Goal: Transaction & Acquisition: Purchase product/service

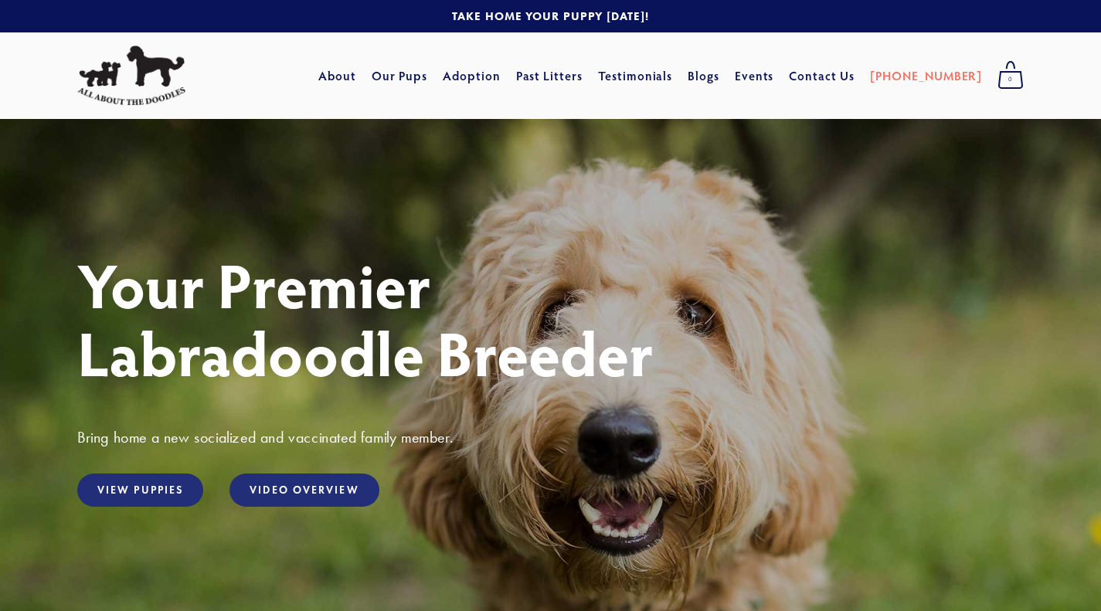
click at [495, 73] on link "Adoption" at bounding box center [472, 76] width 58 height 28
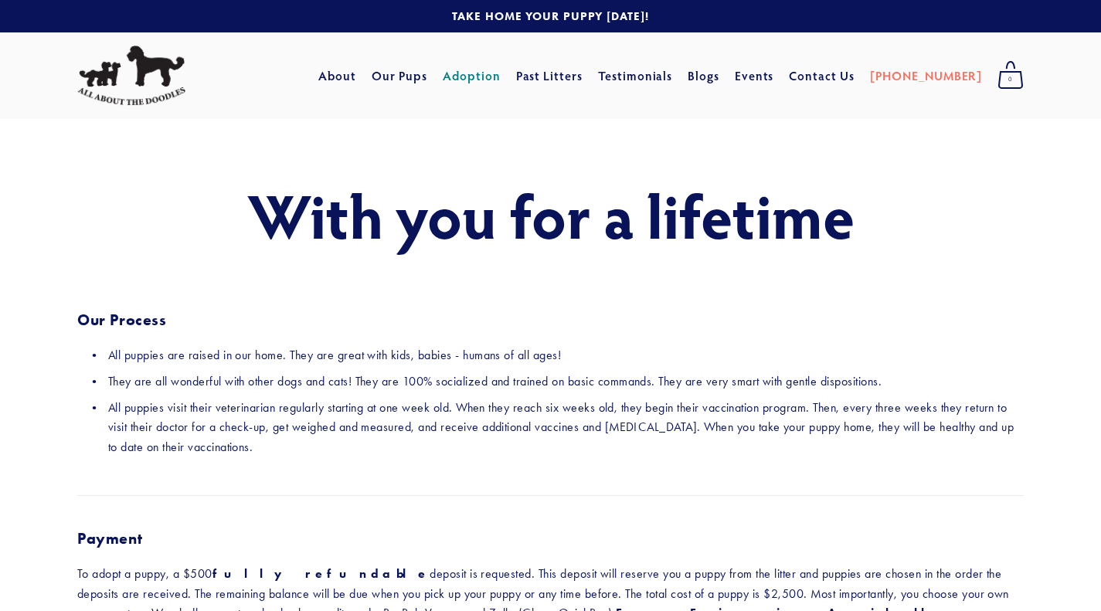
click at [428, 74] on link "Our Pups" at bounding box center [400, 76] width 56 height 28
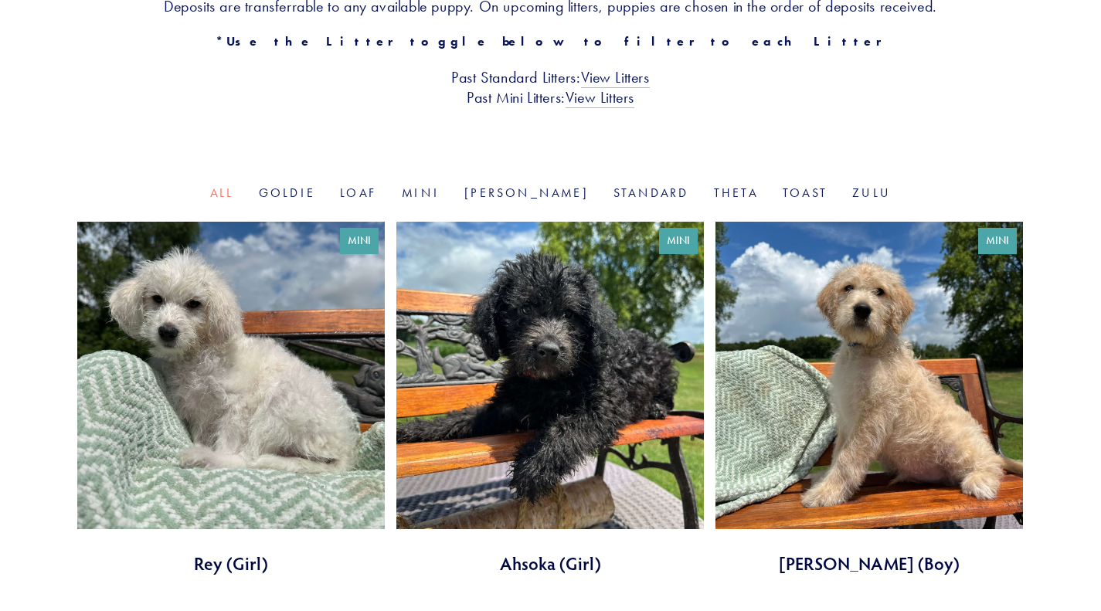
scroll to position [271, 0]
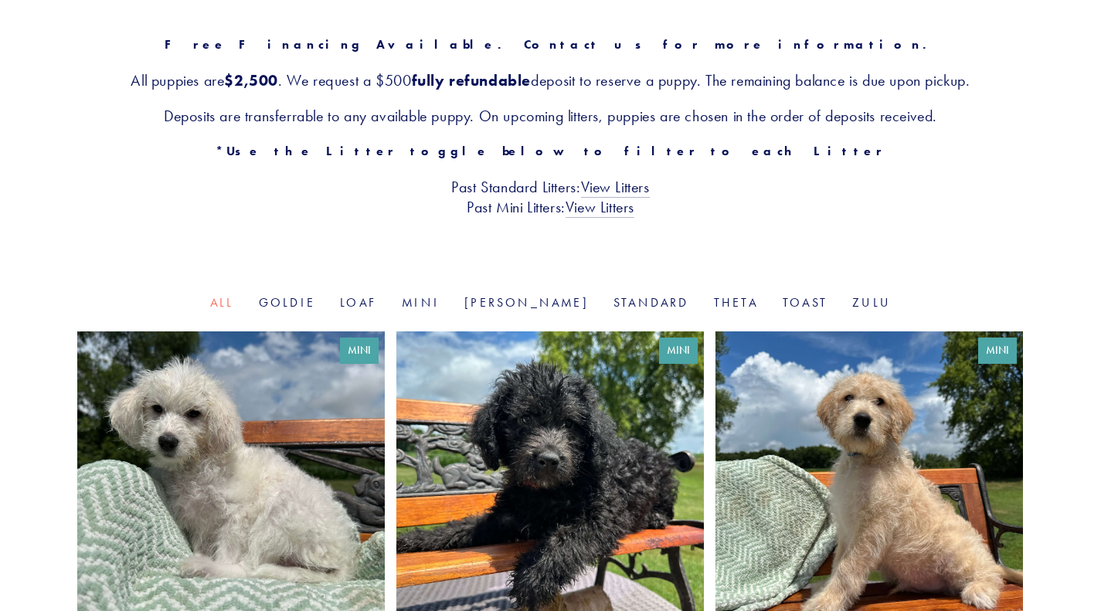
click at [613, 292] on div "Our Pups Free Financing Available. Contact us for more information. All puppies…" at bounding box center [550, 71] width 1101 height 446
click at [614, 298] on link "Standard" at bounding box center [652, 302] width 76 height 15
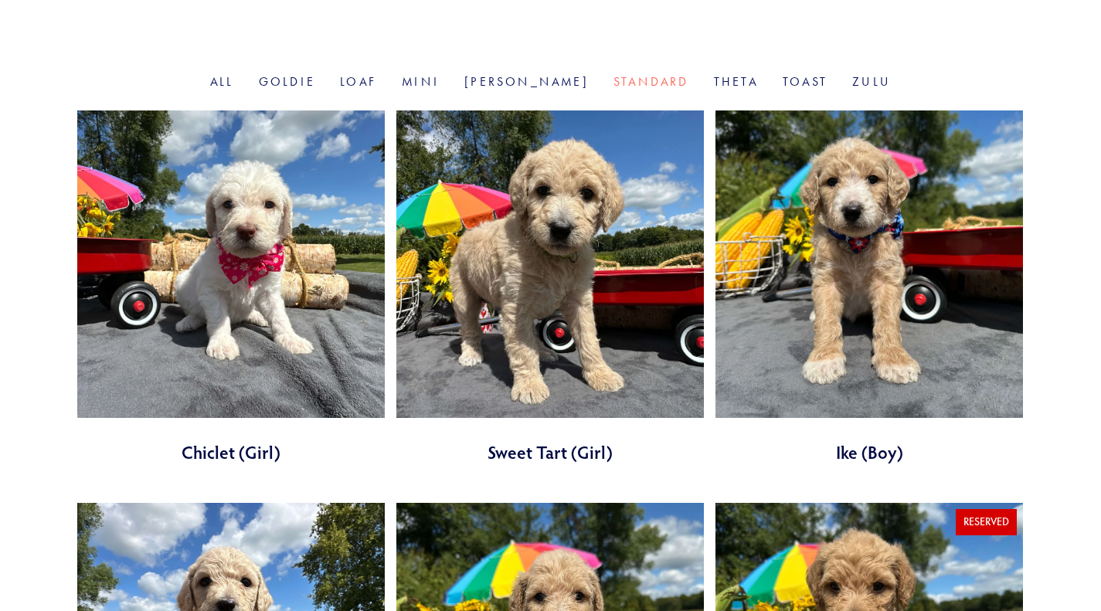
scroll to position [490, 0]
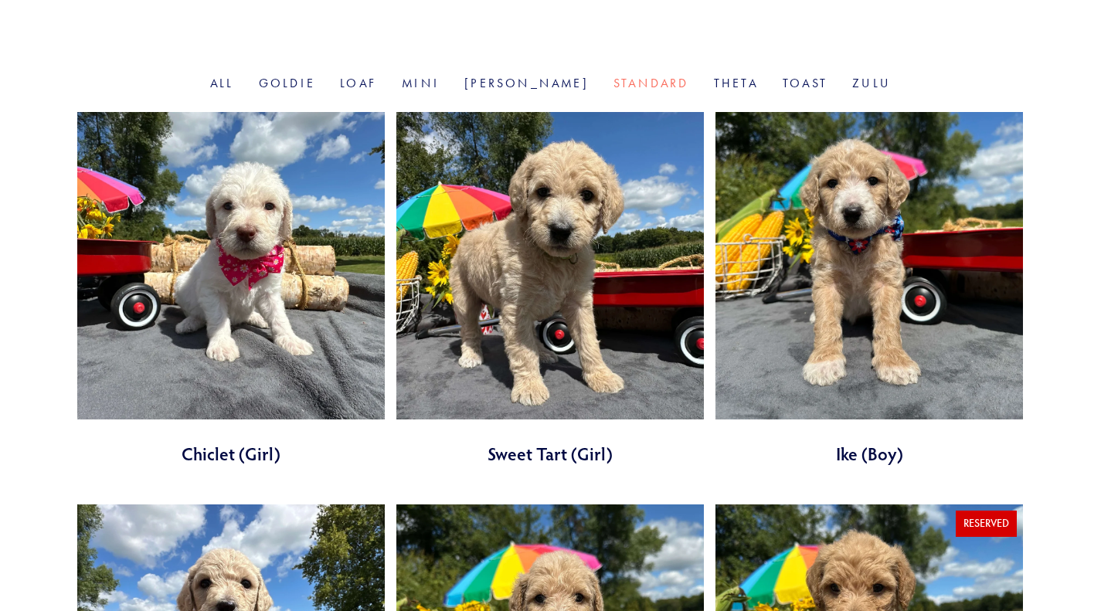
click at [587, 371] on link at bounding box center [551, 289] width 308 height 354
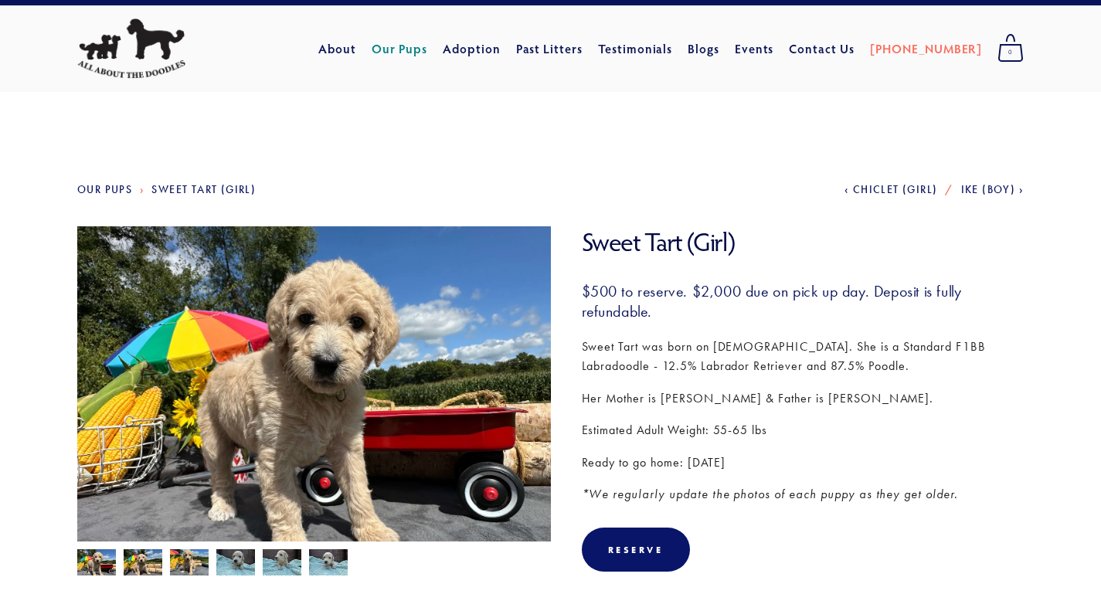
scroll to position [31, 0]
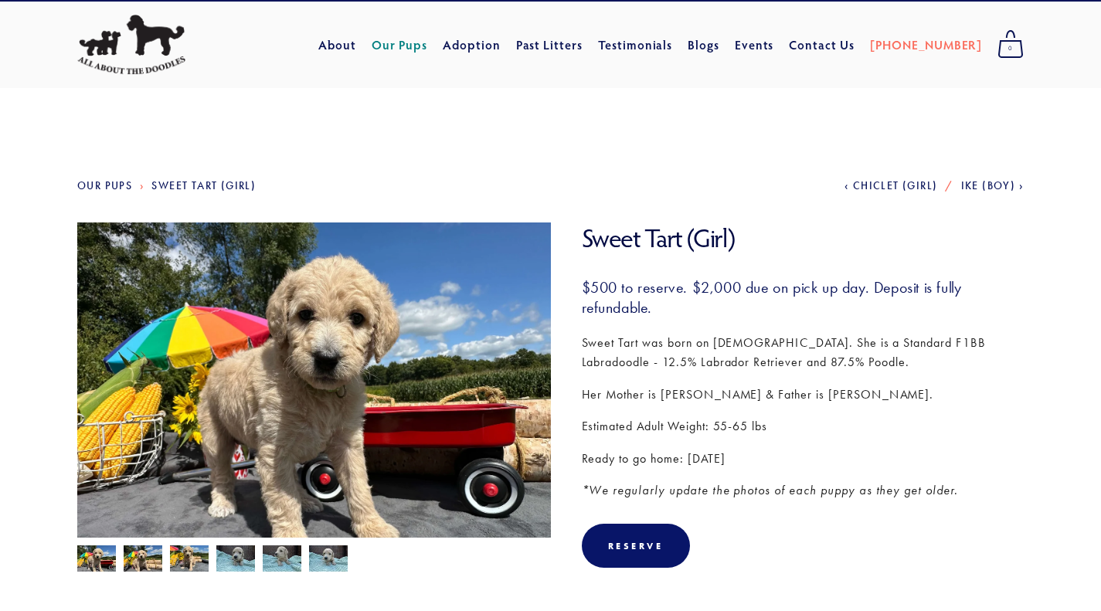
click at [141, 558] on img at bounding box center [143, 560] width 39 height 29
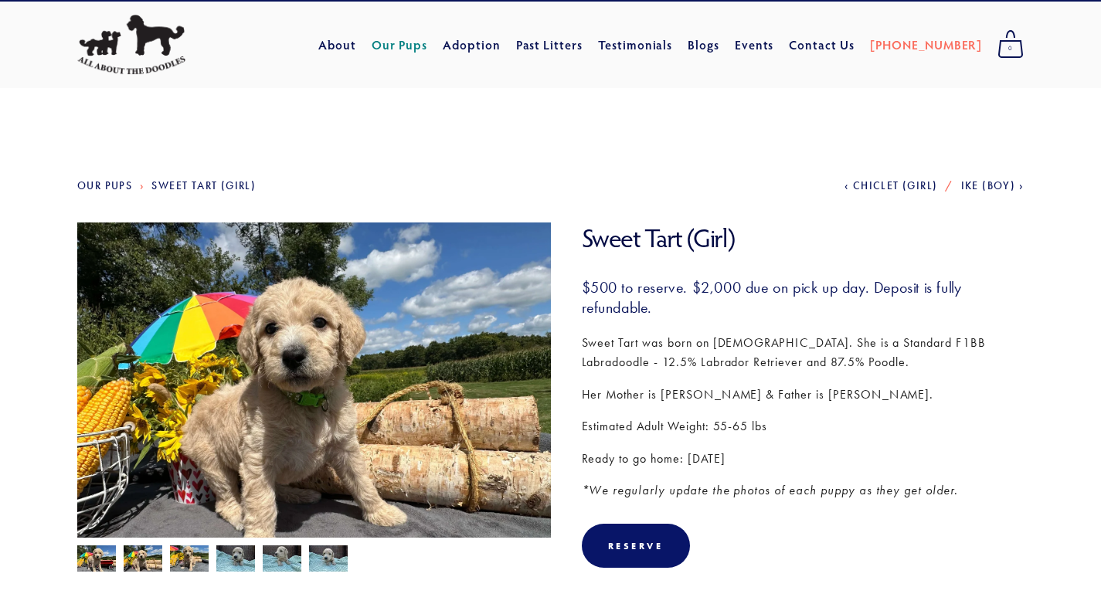
click at [180, 558] on img at bounding box center [189, 560] width 39 height 29
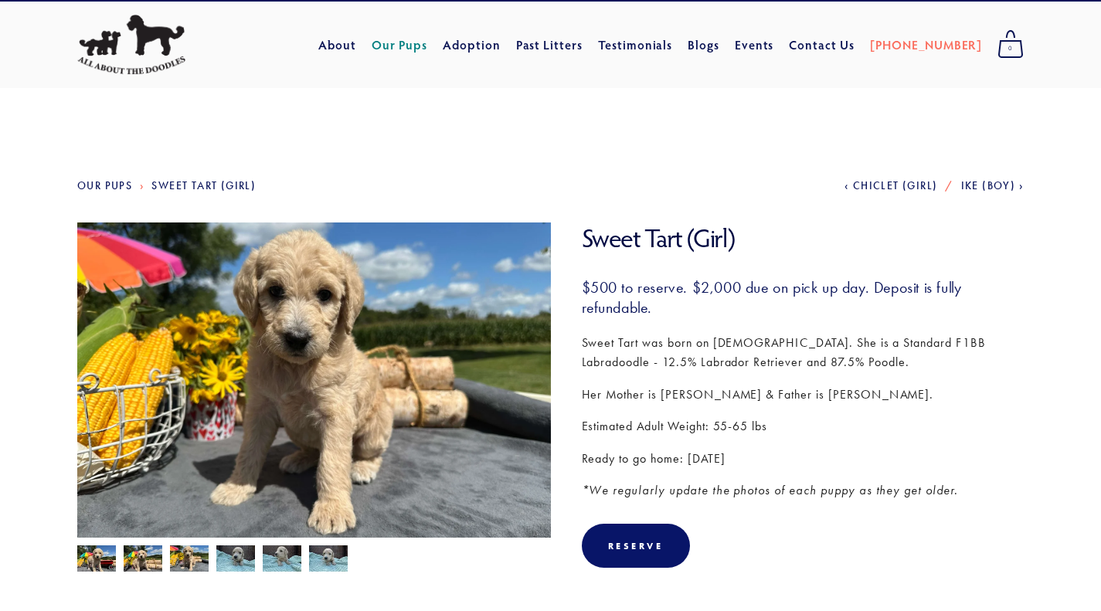
click at [234, 562] on img at bounding box center [235, 560] width 39 height 29
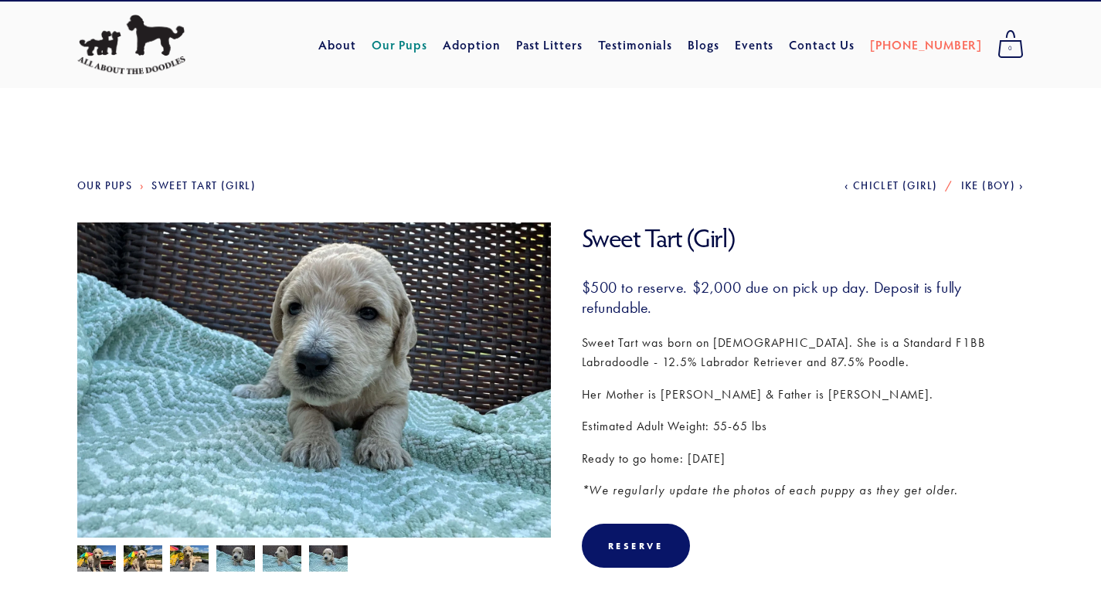
click at [288, 560] on img at bounding box center [282, 560] width 39 height 29
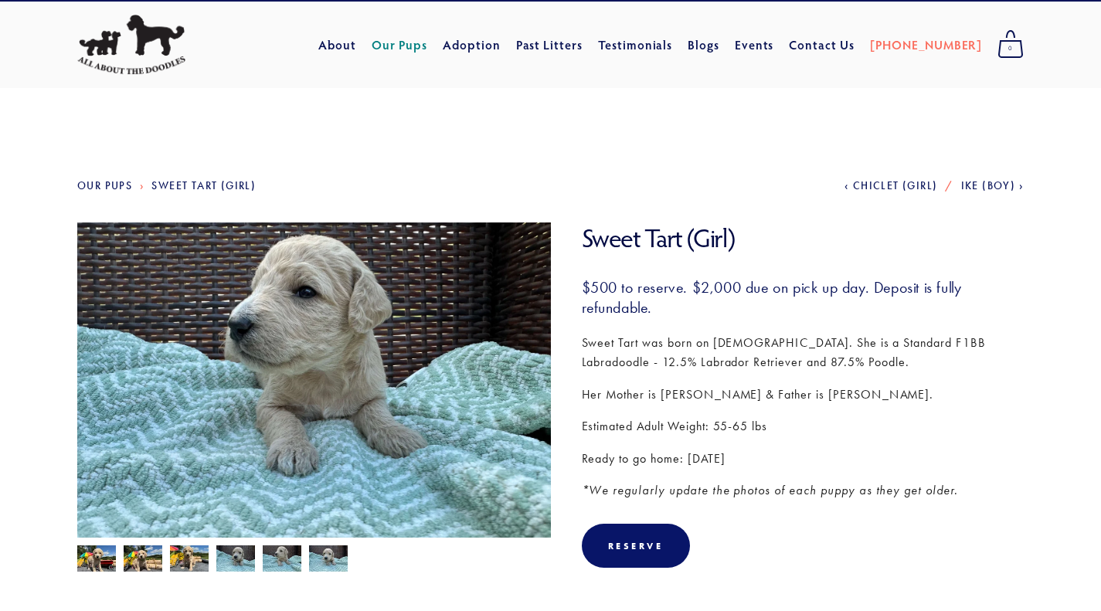
click at [336, 557] on img at bounding box center [328, 560] width 39 height 29
